Goal: Find specific page/section: Find specific page/section

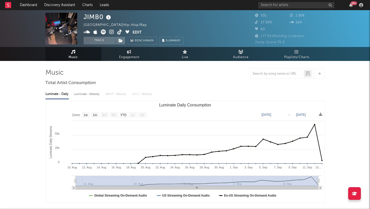
select select "1w"
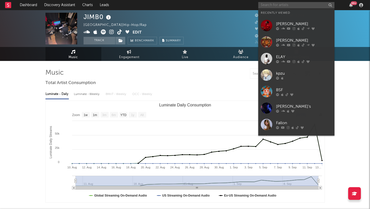
click at [279, 7] on input "text" at bounding box center [296, 5] width 76 height 6
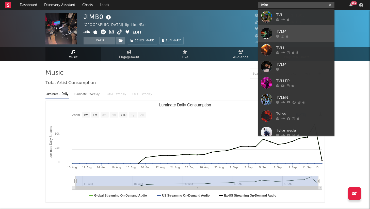
type input "tvlm"
click at [284, 34] on div "TVLM" at bounding box center [304, 32] width 56 height 6
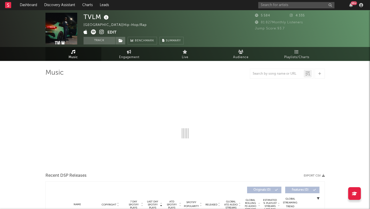
select select "1w"
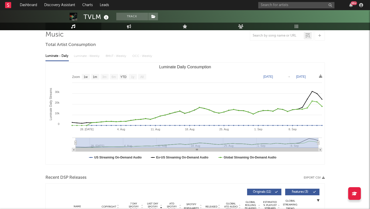
scroll to position [39, 0]
